Goal: Navigation & Orientation: Find specific page/section

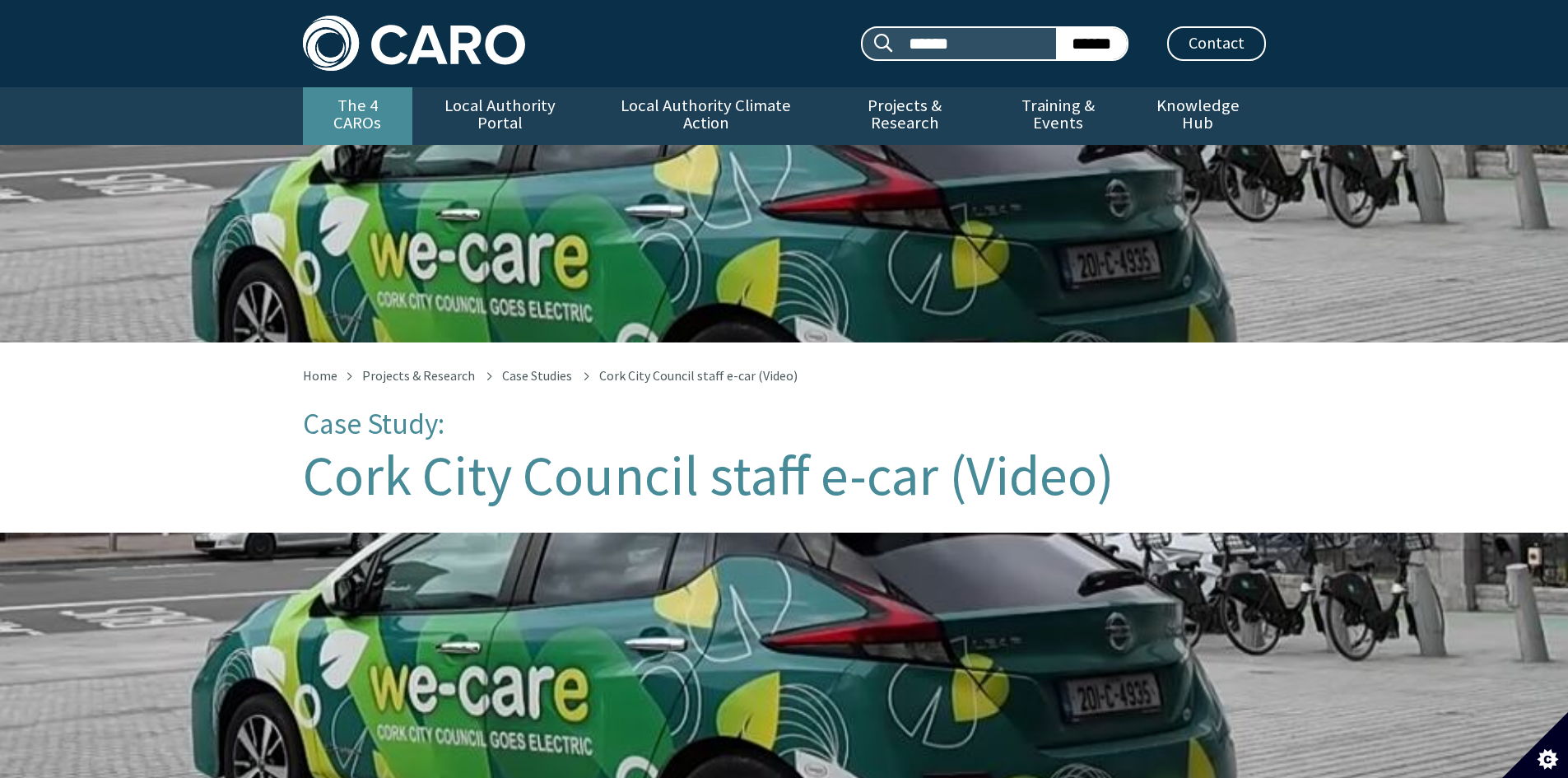
click at [364, 104] on link "The 4 CAROs" at bounding box center [357, 116] width 109 height 57
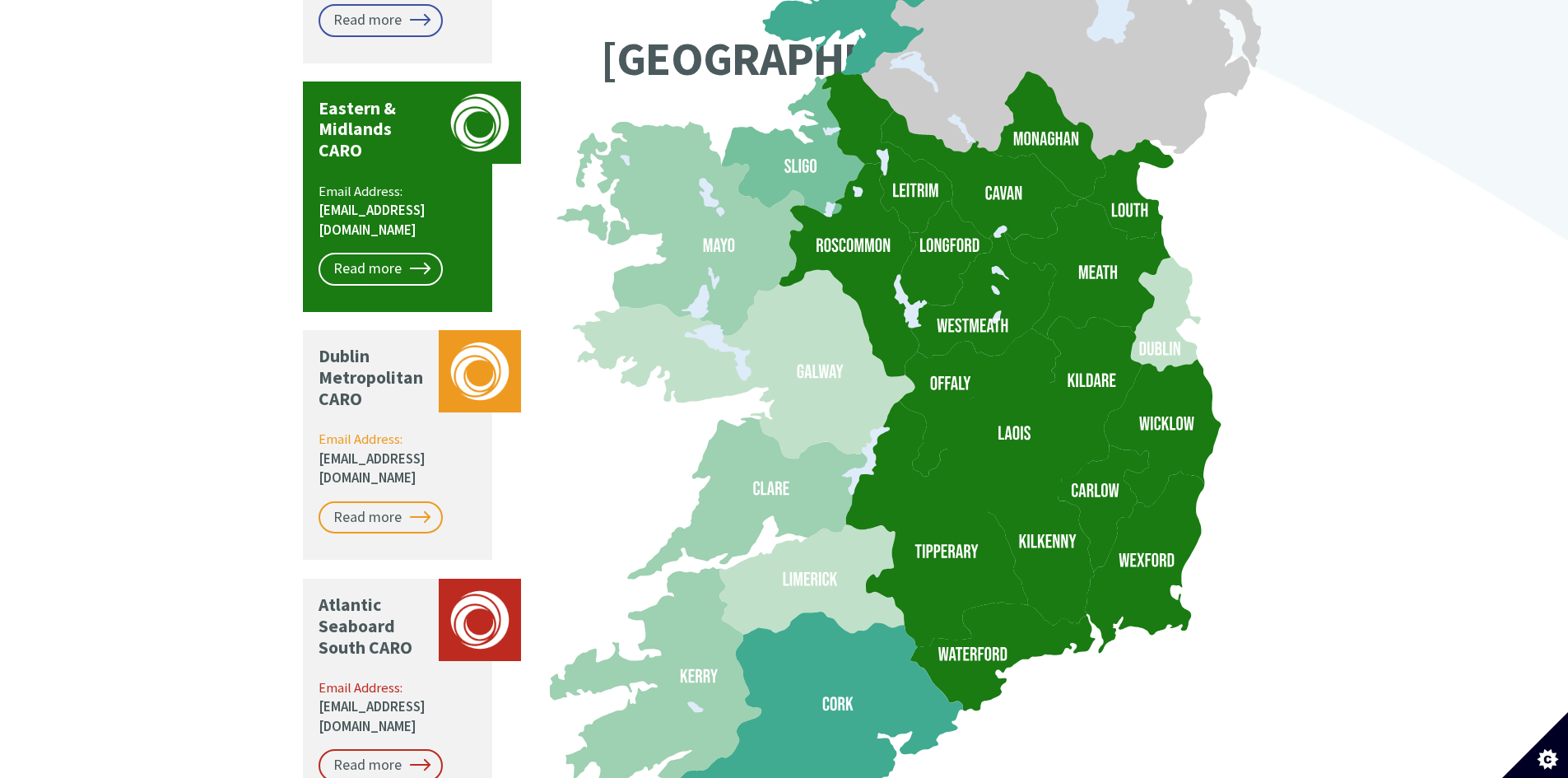
scroll to position [1563, 0]
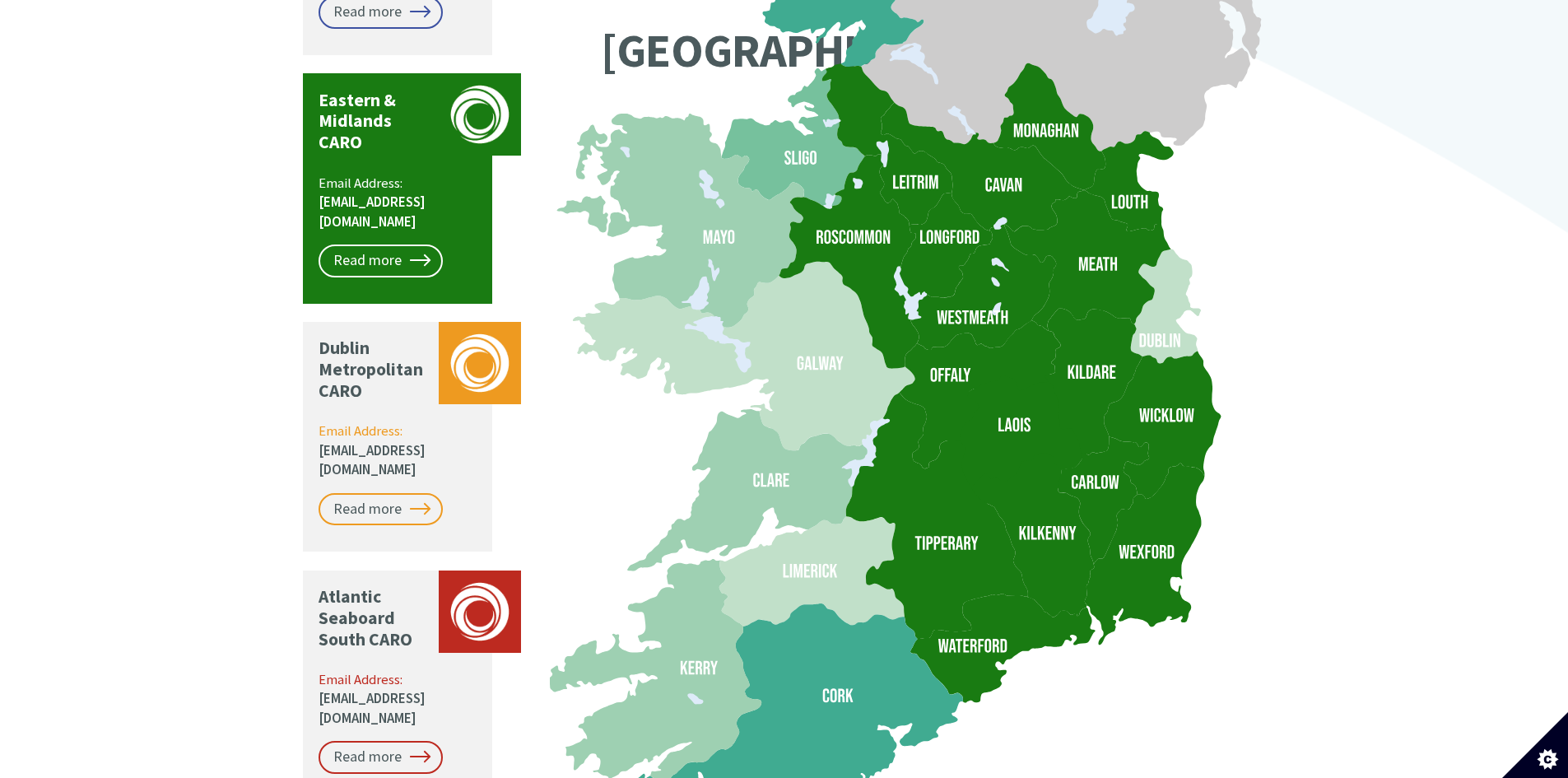
click at [897, 393] on icon at bounding box center [937, 516] width 182 height 247
click at [383, 244] on link "Read more" at bounding box center [381, 261] width 124 height 33
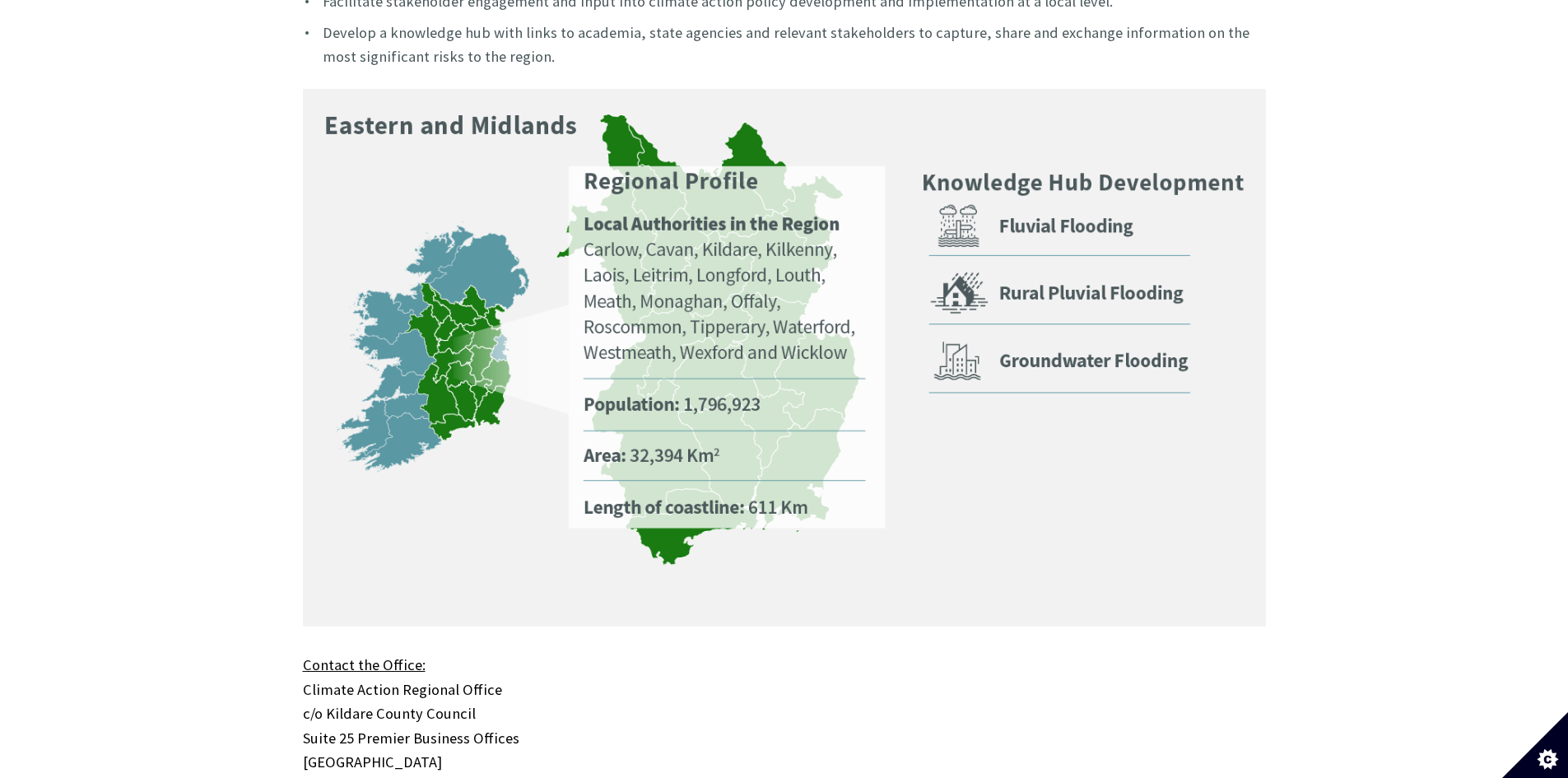
scroll to position [1152, 0]
